Goal: Download file/media

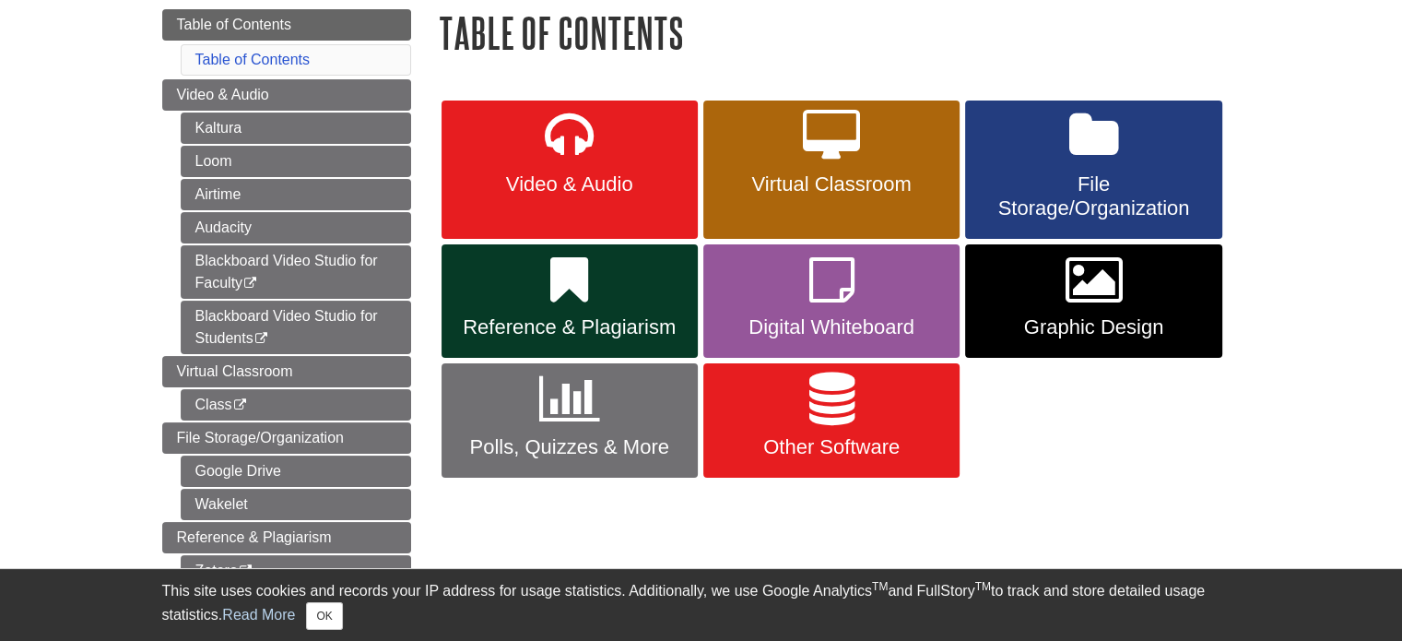
scroll to position [277, 0]
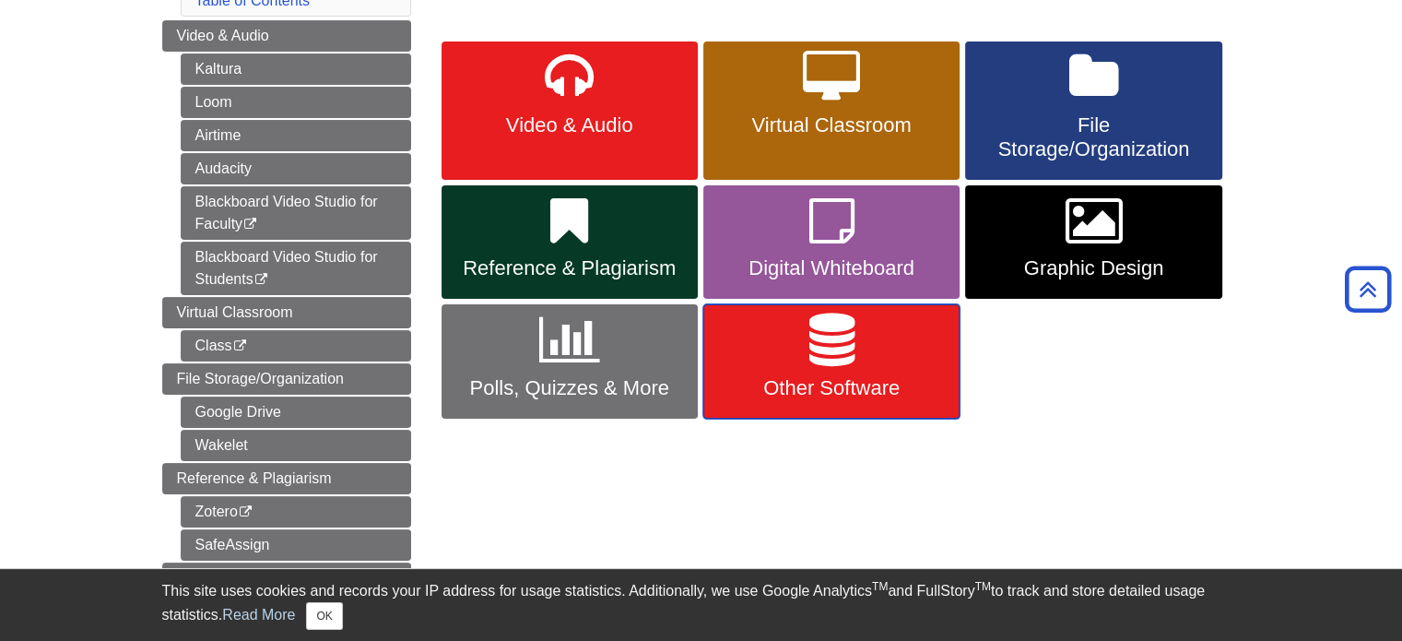
click at [834, 346] on icon at bounding box center [832, 340] width 45 height 53
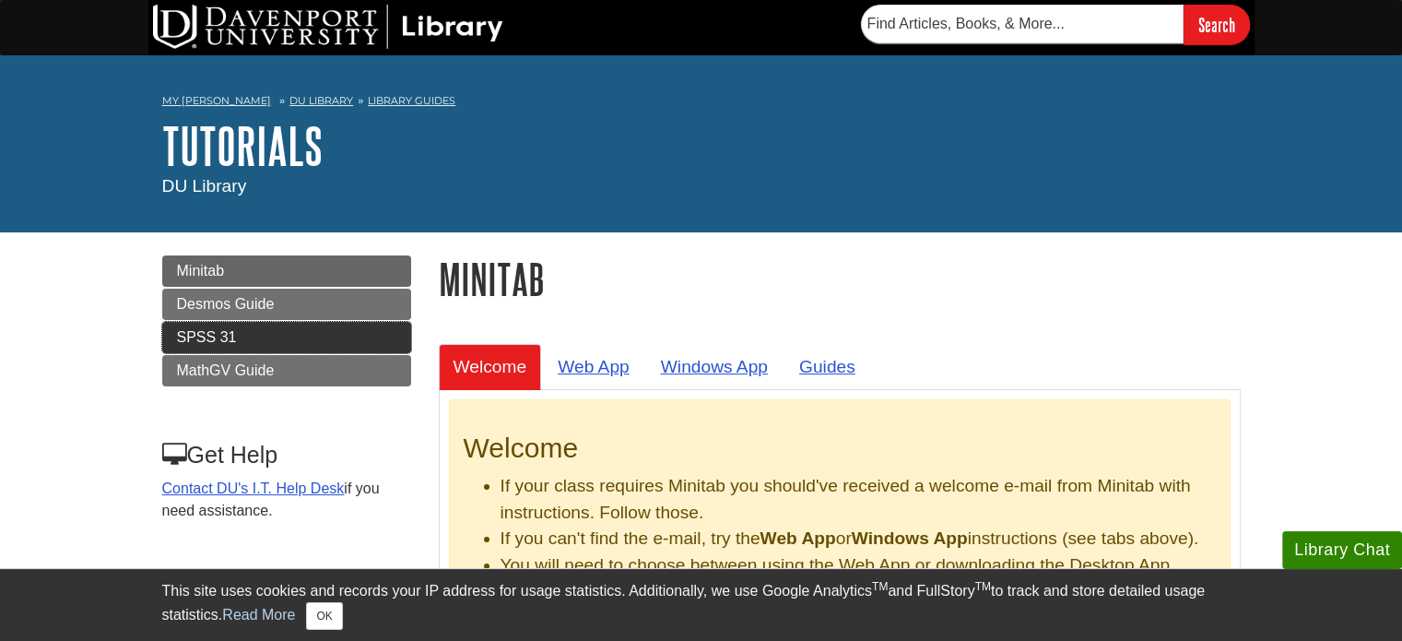
click at [206, 336] on span "SPSS 31" at bounding box center [207, 337] width 60 height 16
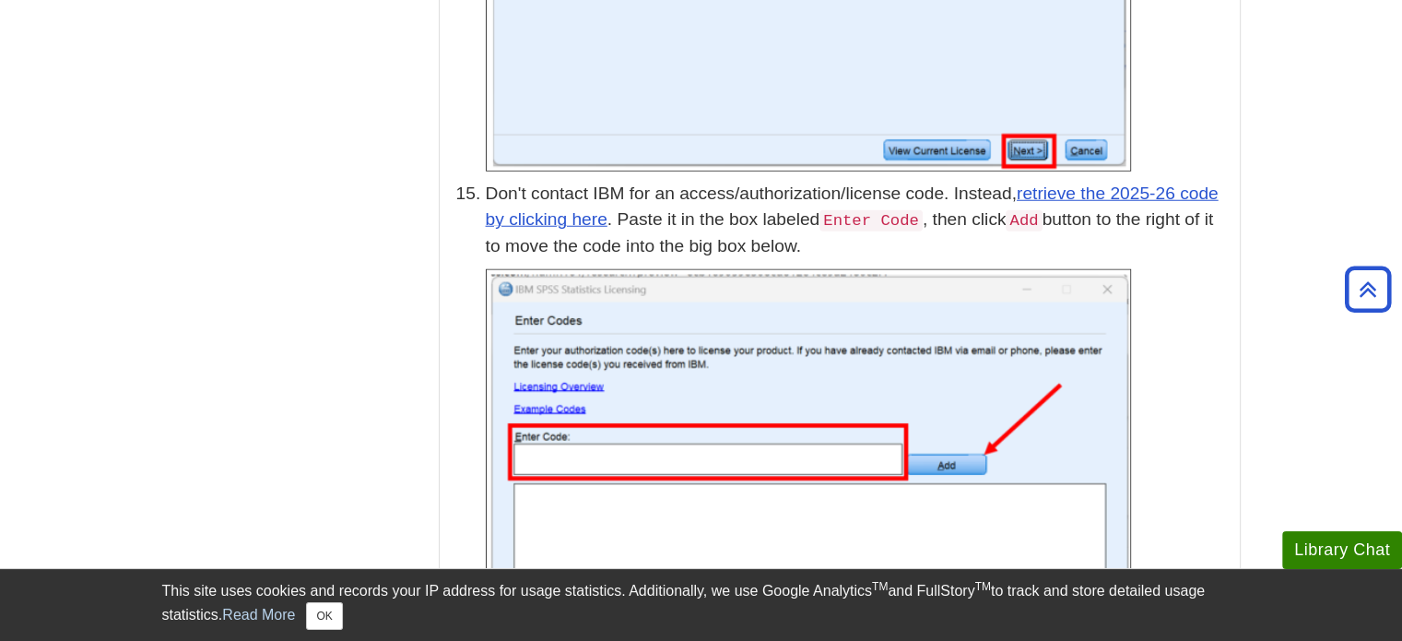
scroll to position [4979, 0]
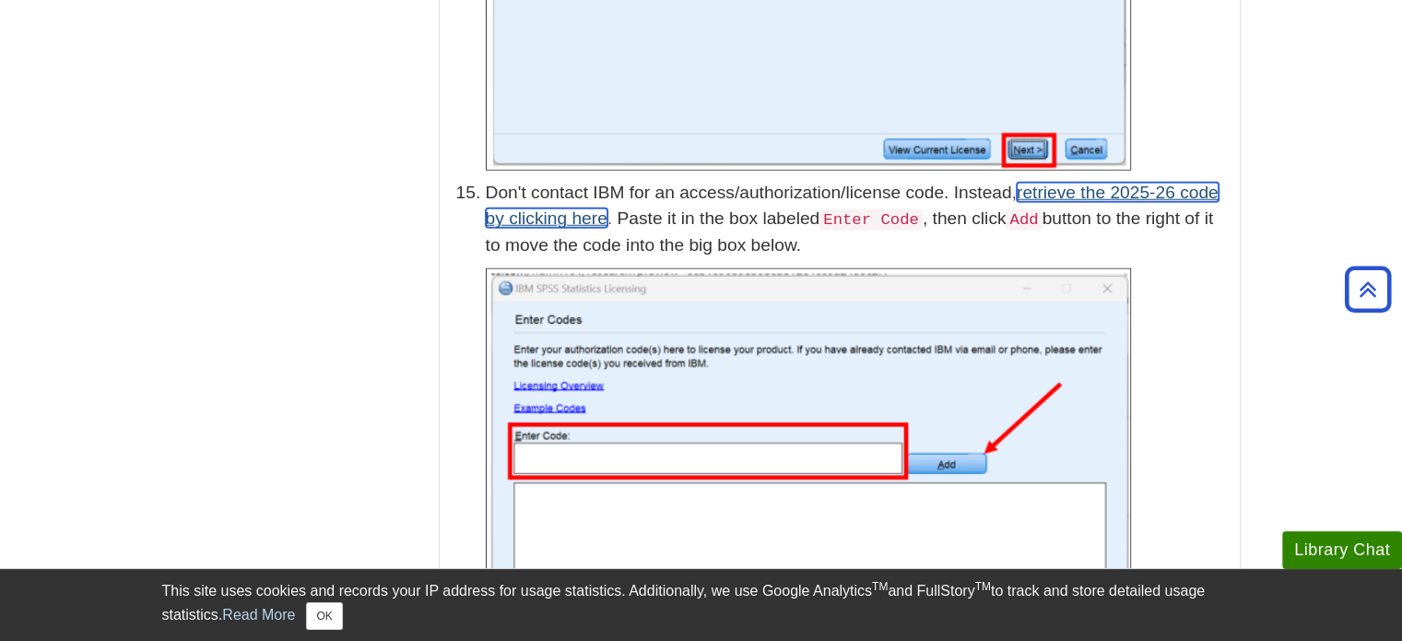
click at [1113, 183] on link "retrieve the 2025-26 code by clicking here" at bounding box center [852, 206] width 733 height 46
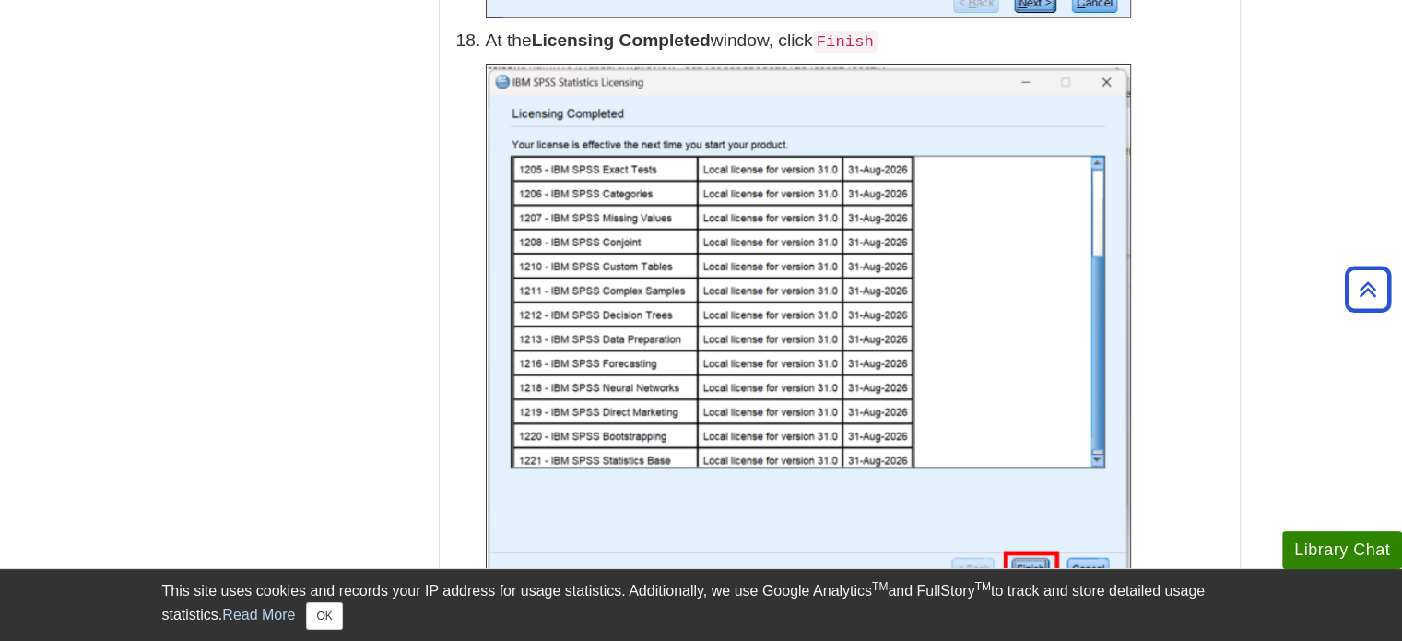
scroll to position [6823, 0]
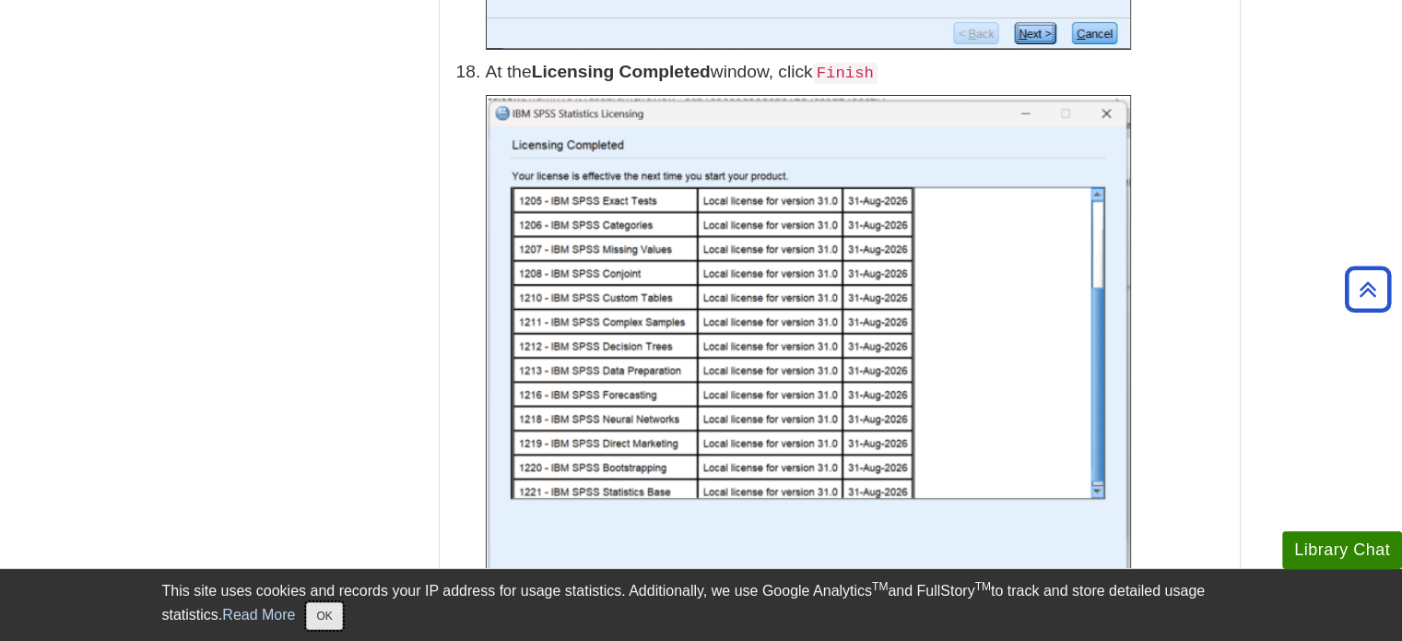
click at [325, 618] on button "OK" at bounding box center [324, 616] width 36 height 28
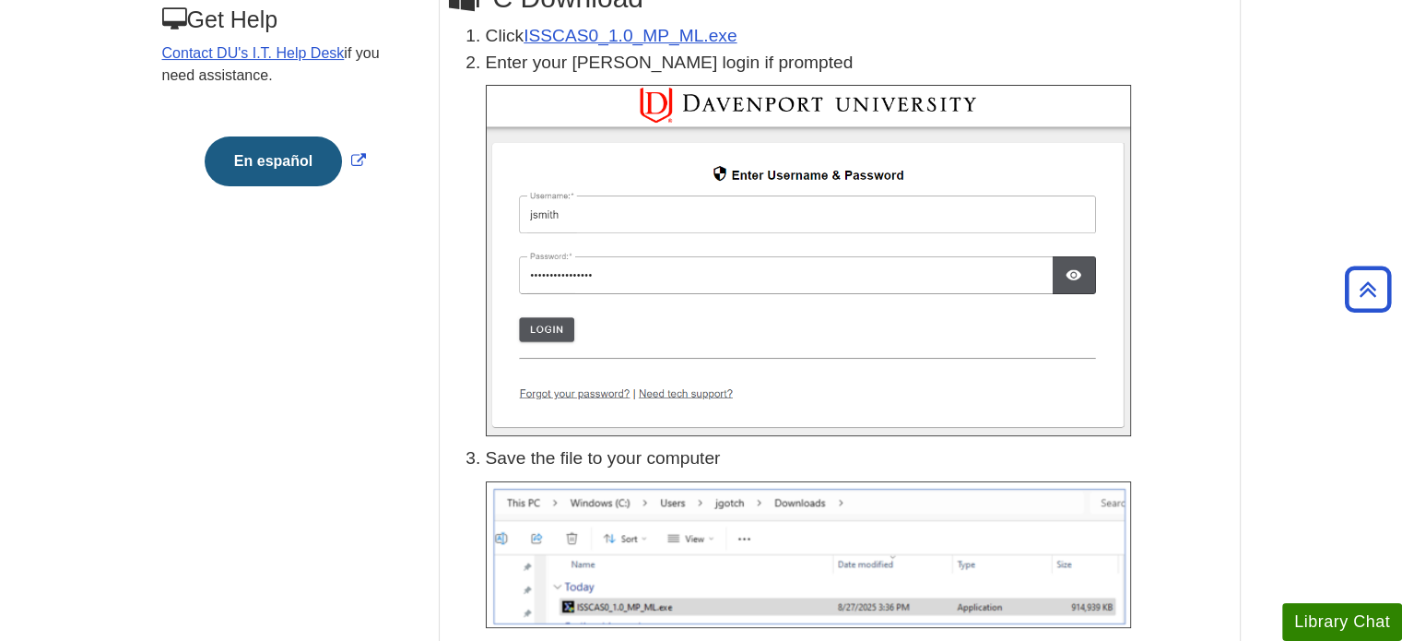
scroll to position [184, 0]
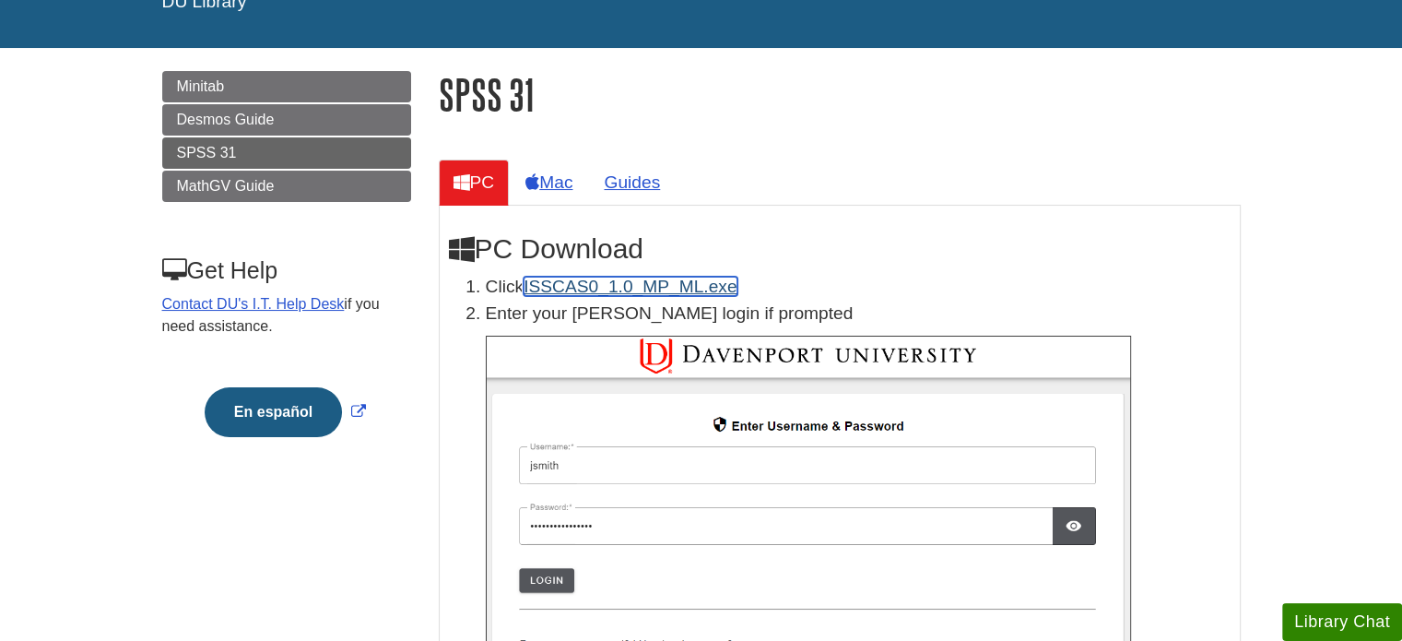
click at [582, 284] on link "ISSCAS0_1.0_MP_ML.exe" at bounding box center [630, 286] width 213 height 19
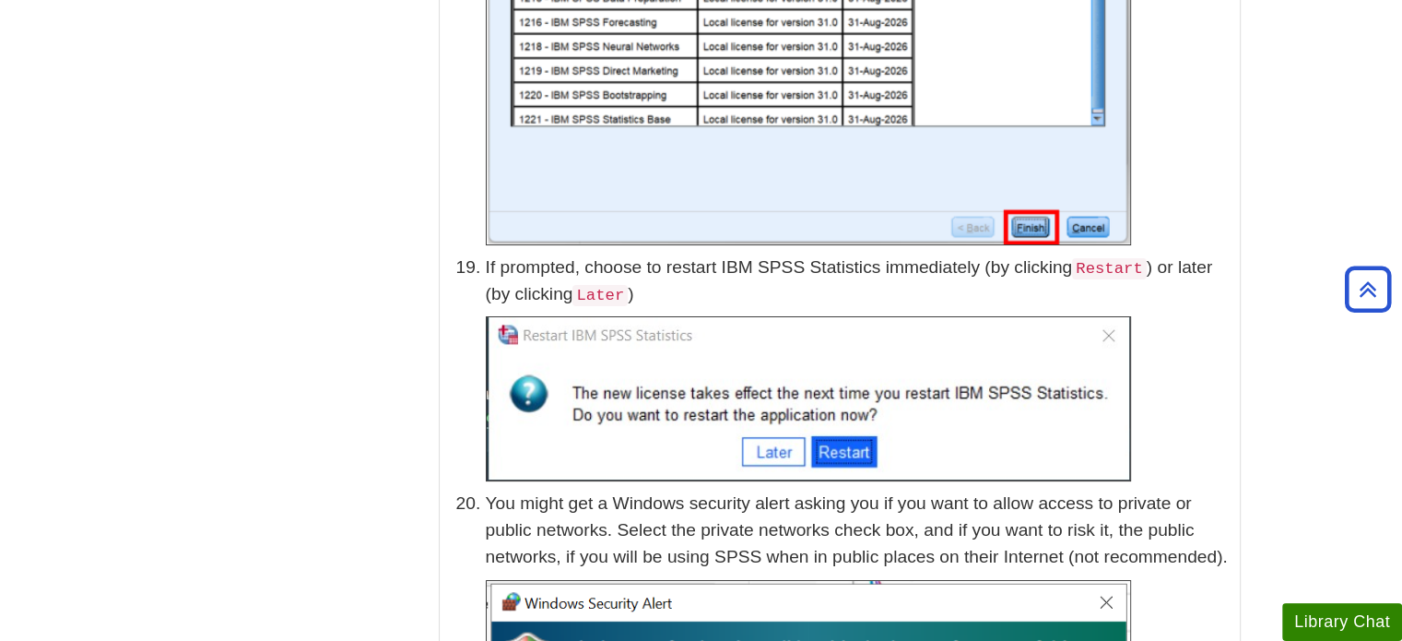
scroll to position [7190, 0]
